Goal: Task Accomplishment & Management: Manage account settings

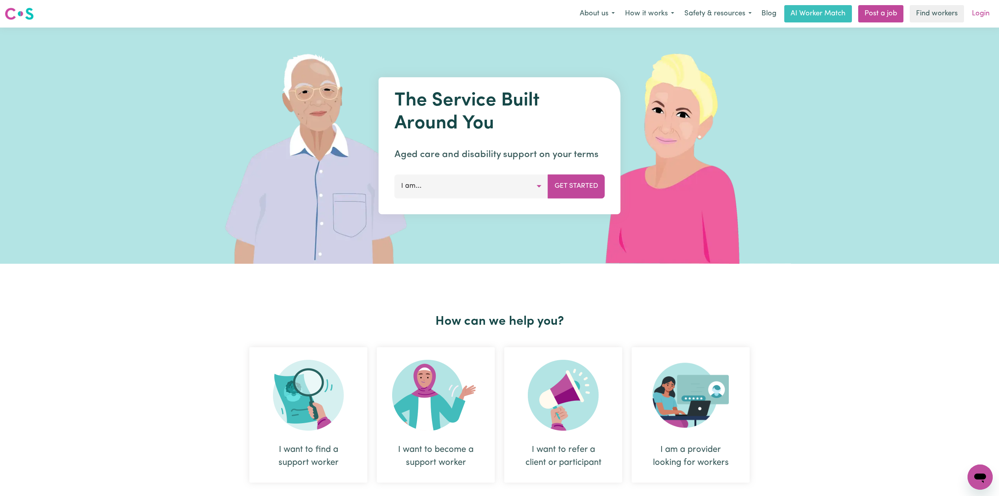
click at [976, 13] on link "Login" at bounding box center [980, 13] width 27 height 17
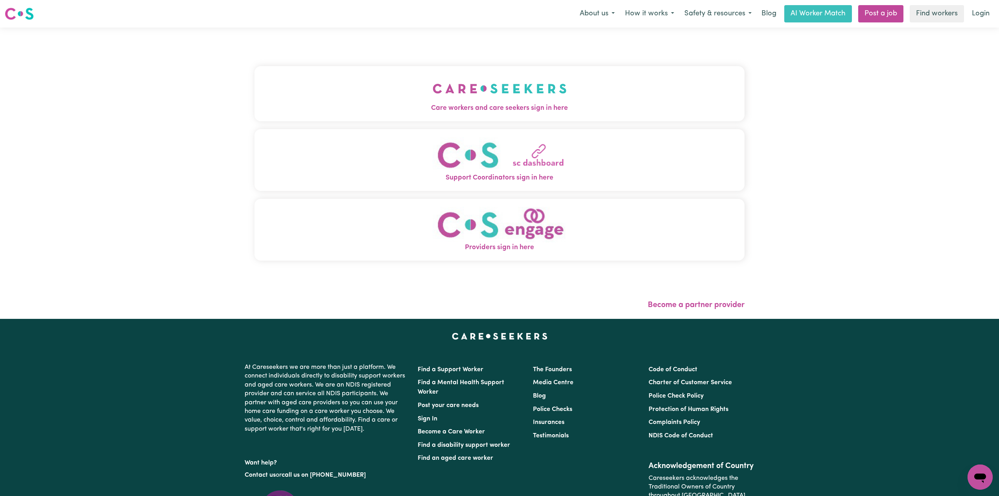
click at [96, 104] on div "Care workers and care seekers sign in here Support Coordinators sign in here Pr…" at bounding box center [499, 173] width 999 height 291
click at [388, 76] on button "Care workers and care seekers sign in here" at bounding box center [499, 93] width 490 height 55
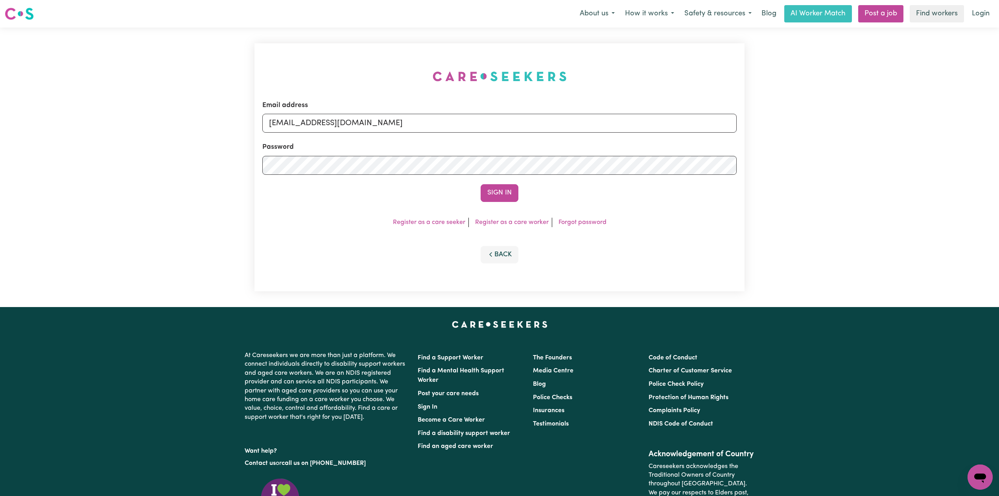
click at [291, 126] on div "Email address [EMAIL_ADDRESS][DOMAIN_NAME] Password Sign In Register as a care …" at bounding box center [499, 167] width 499 height 279
click at [315, 120] on input "[EMAIL_ADDRESS][DOMAIN_NAME]" at bounding box center [499, 123] width 474 height 19
click at [359, 119] on input "[EMAIL_ADDRESS][DOMAIN_NAME]" at bounding box center [499, 123] width 474 height 19
drag, startPoint x: 310, startPoint y: 120, endPoint x: 487, endPoint y: 150, distance: 179.6
click at [496, 137] on form "Email address Superuser~[EMAIL_ADDRESS][DOMAIN_NAME] Password Sign In" at bounding box center [499, 150] width 474 height 101
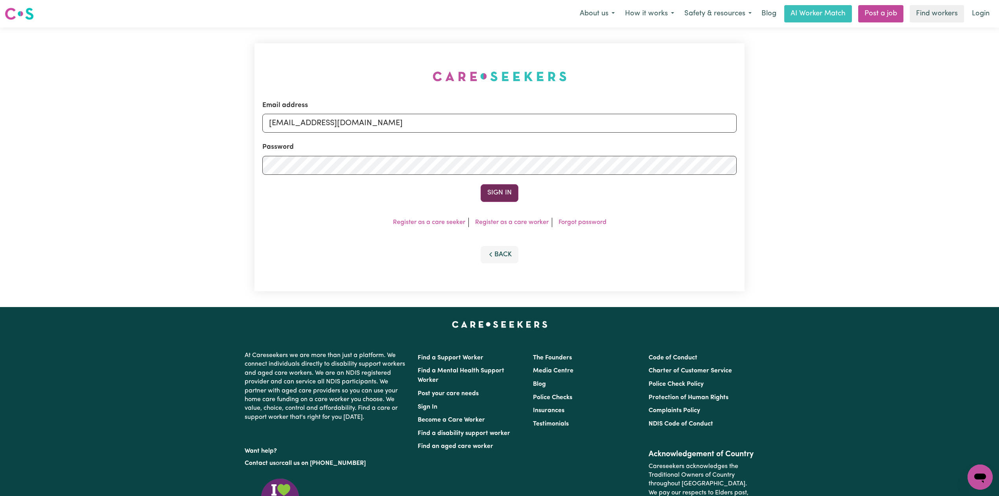
type input "[EMAIL_ADDRESS][DOMAIN_NAME]"
click at [485, 189] on button "Sign In" at bounding box center [500, 192] width 38 height 17
